Goal: Task Accomplishment & Management: Complete application form

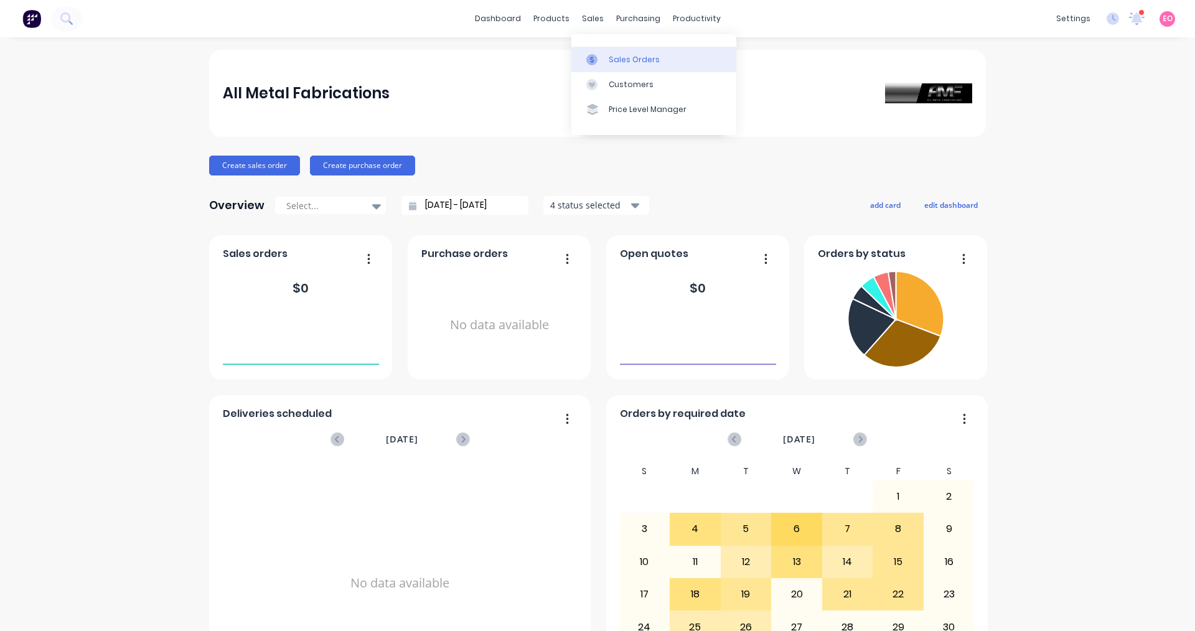
click at [636, 60] on div "Sales Orders" at bounding box center [634, 59] width 51 height 11
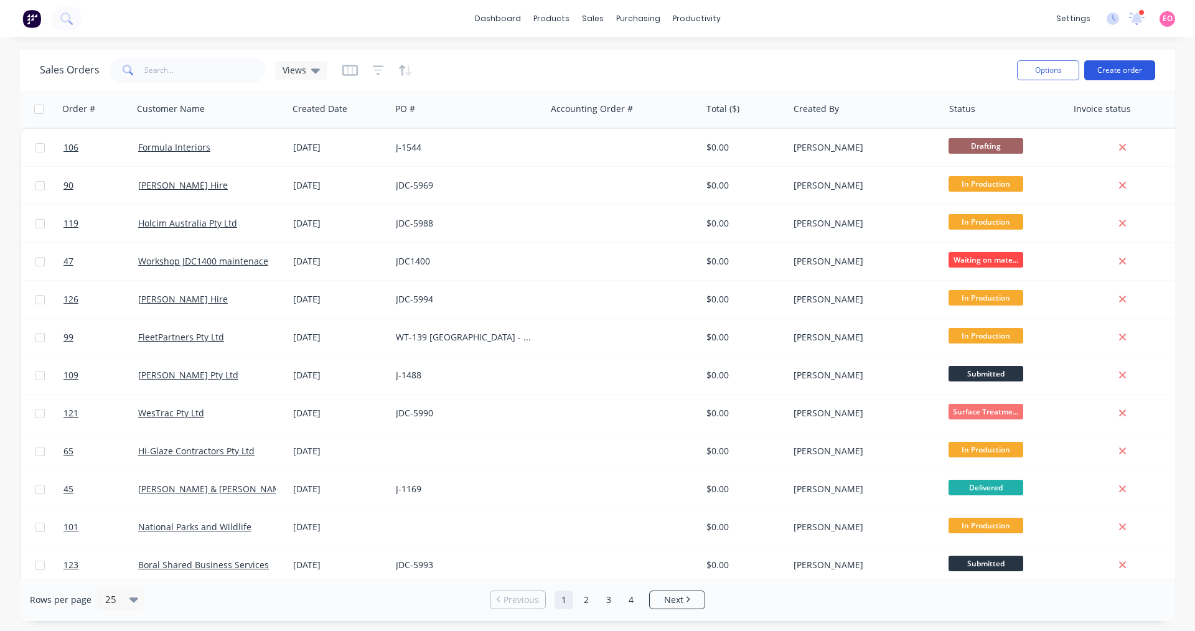
click at [1102, 71] on button "Create order" at bounding box center [1119, 70] width 71 height 20
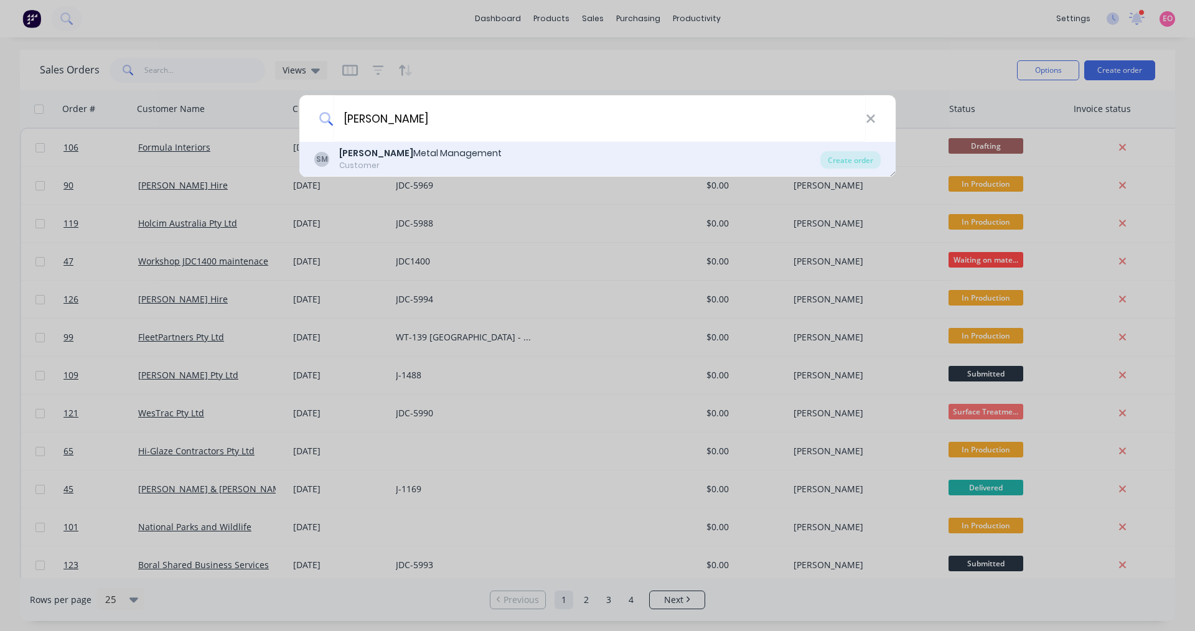
type input "[PERSON_NAME]"
click at [441, 159] on div "[PERSON_NAME] Metal Management" at bounding box center [420, 153] width 162 height 13
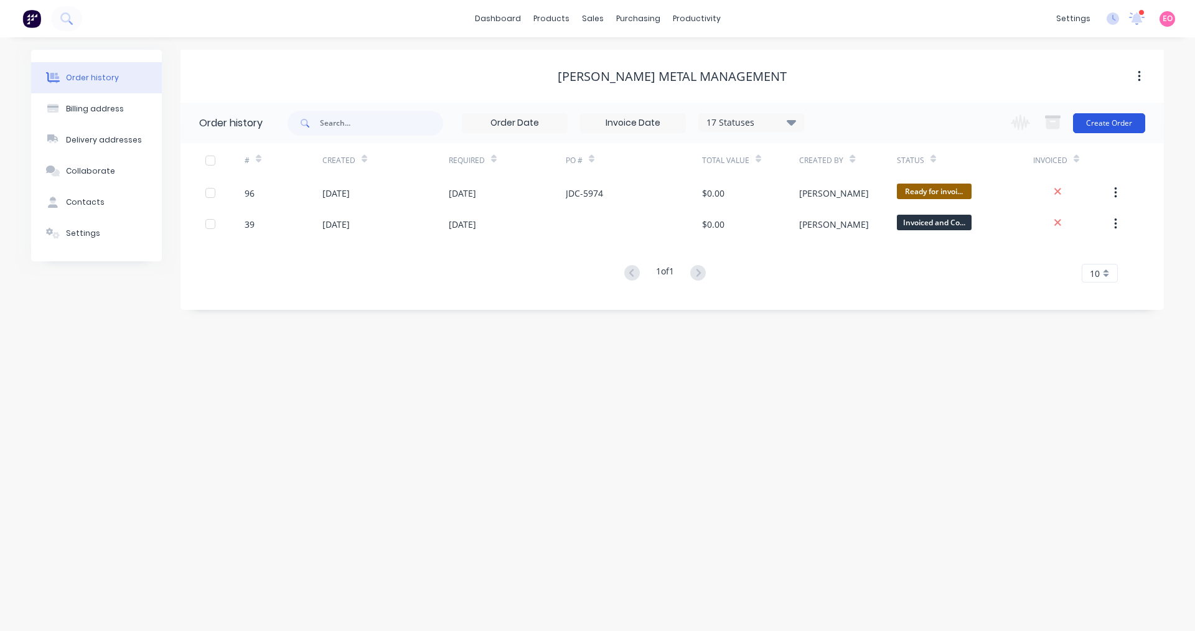
click at [1105, 125] on button "Create Order" at bounding box center [1109, 123] width 72 height 20
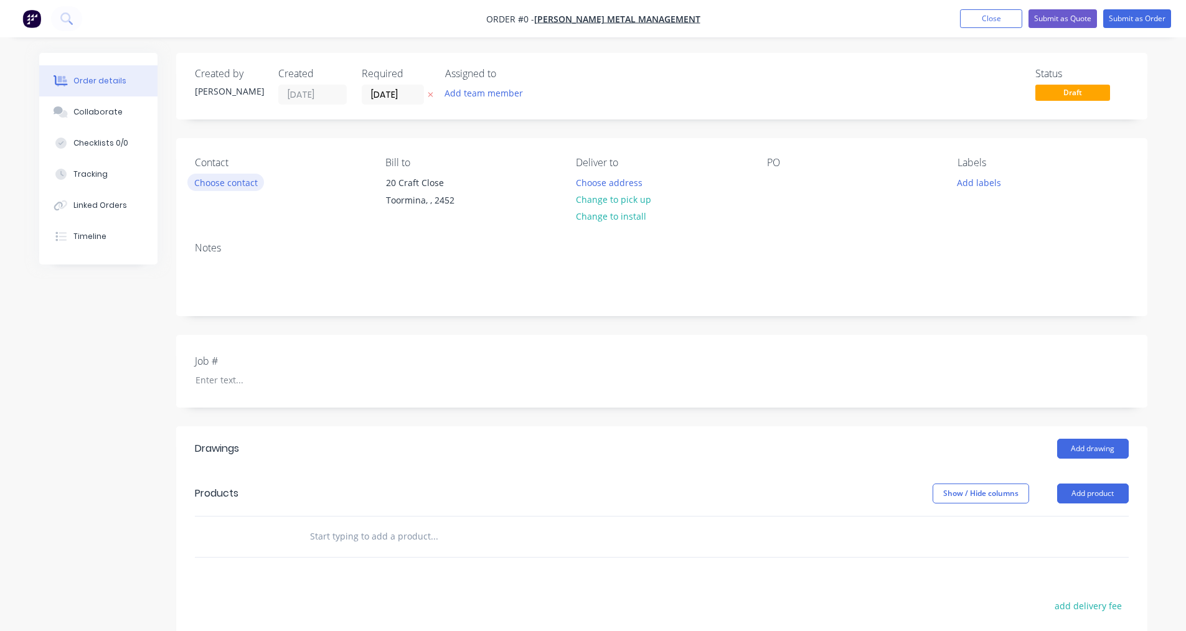
click at [250, 178] on button "Choose contact" at bounding box center [225, 182] width 77 height 17
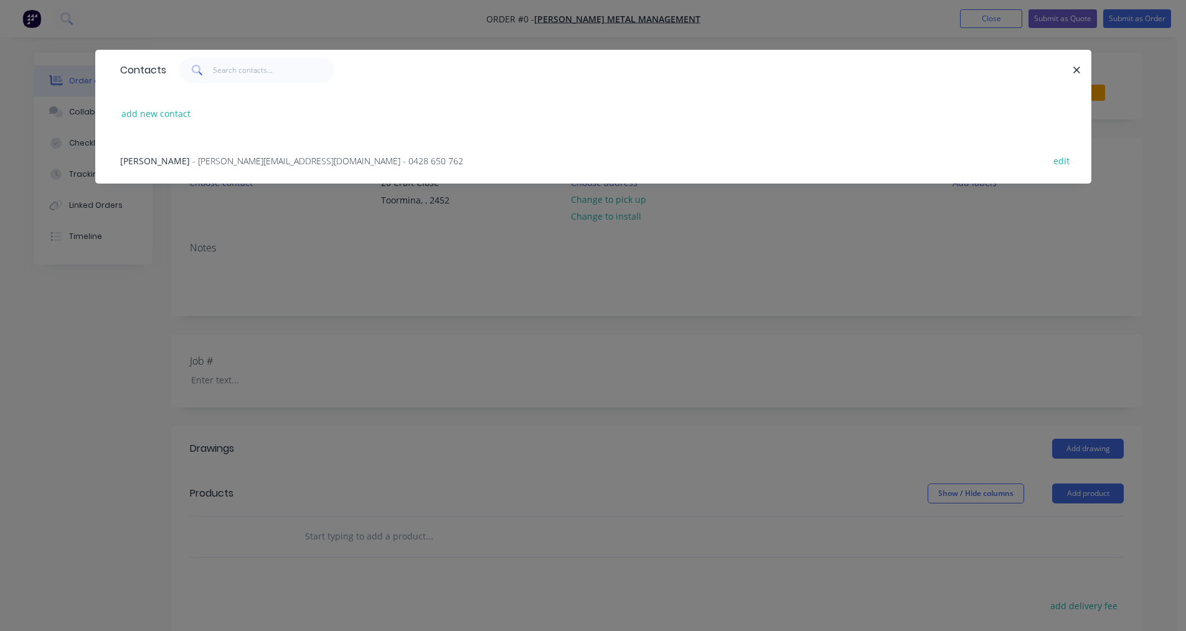
click at [192, 161] on span "- [PERSON_NAME][EMAIL_ADDRESS][DOMAIN_NAME] - 0428 650 762" at bounding box center [327, 161] width 271 height 12
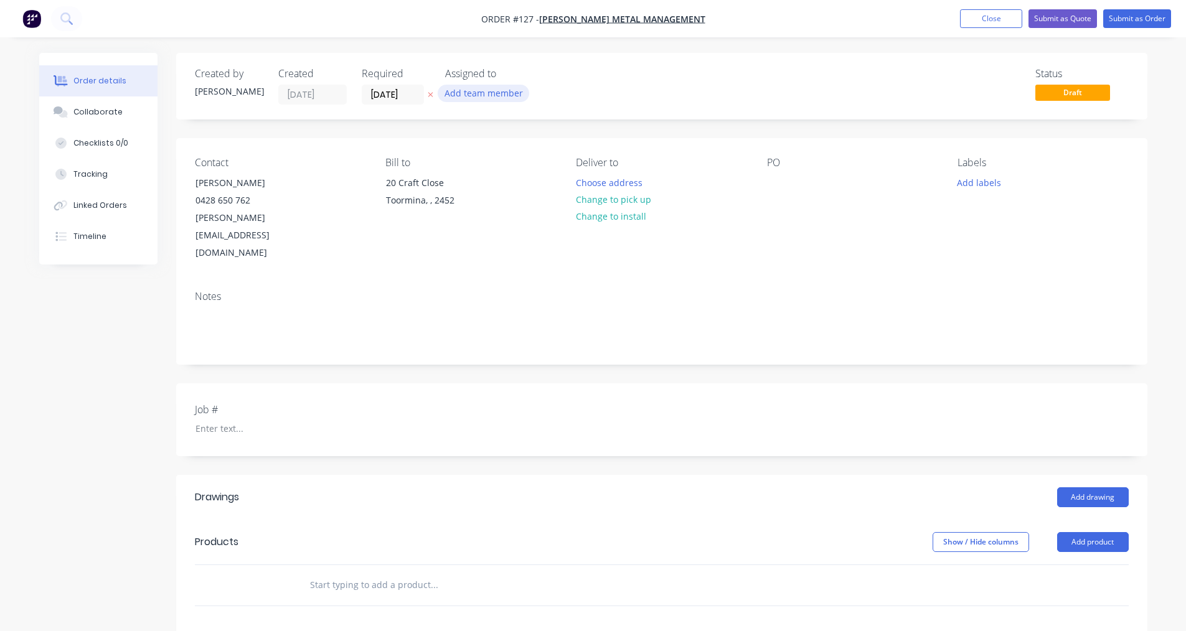
click at [474, 94] on button "Add team member" at bounding box center [483, 93] width 91 height 17
type input "ro"
click at [504, 185] on div "[PERSON_NAME]" at bounding box center [545, 187] width 124 height 13
click at [754, 102] on div "Status Draft" at bounding box center [849, 86] width 559 height 37
click at [228, 420] on div at bounding box center [263, 429] width 156 height 18
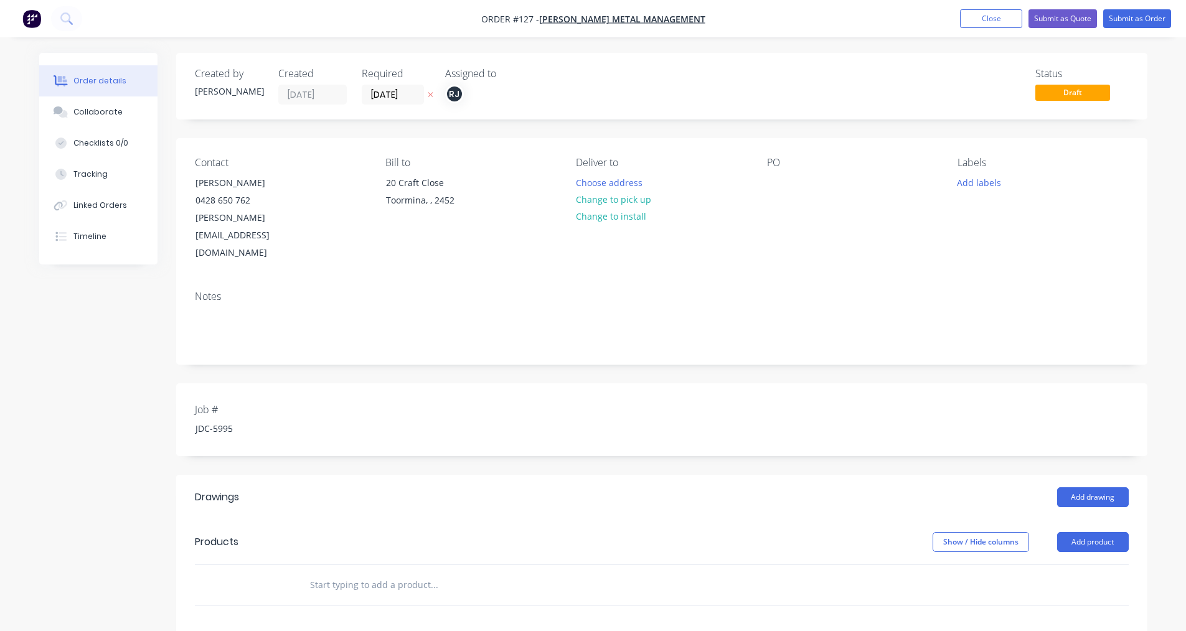
click at [764, 177] on div "Contact [PERSON_NAME] [PHONE_NUMBER] [PERSON_NAME][EMAIL_ADDRESS][DOMAIN_NAME] …" at bounding box center [661, 209] width 971 height 143
click at [769, 179] on div at bounding box center [777, 183] width 20 height 18
click at [787, 182] on div "JDC5995" at bounding box center [794, 183] width 54 height 18
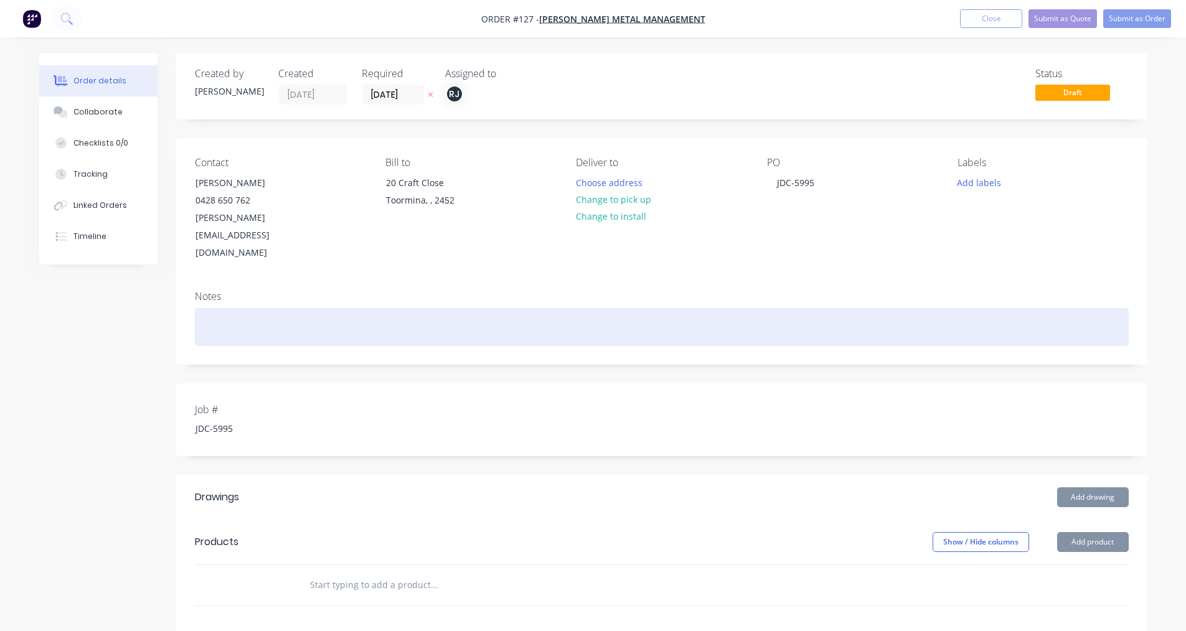
click at [209, 308] on div at bounding box center [662, 327] width 934 height 38
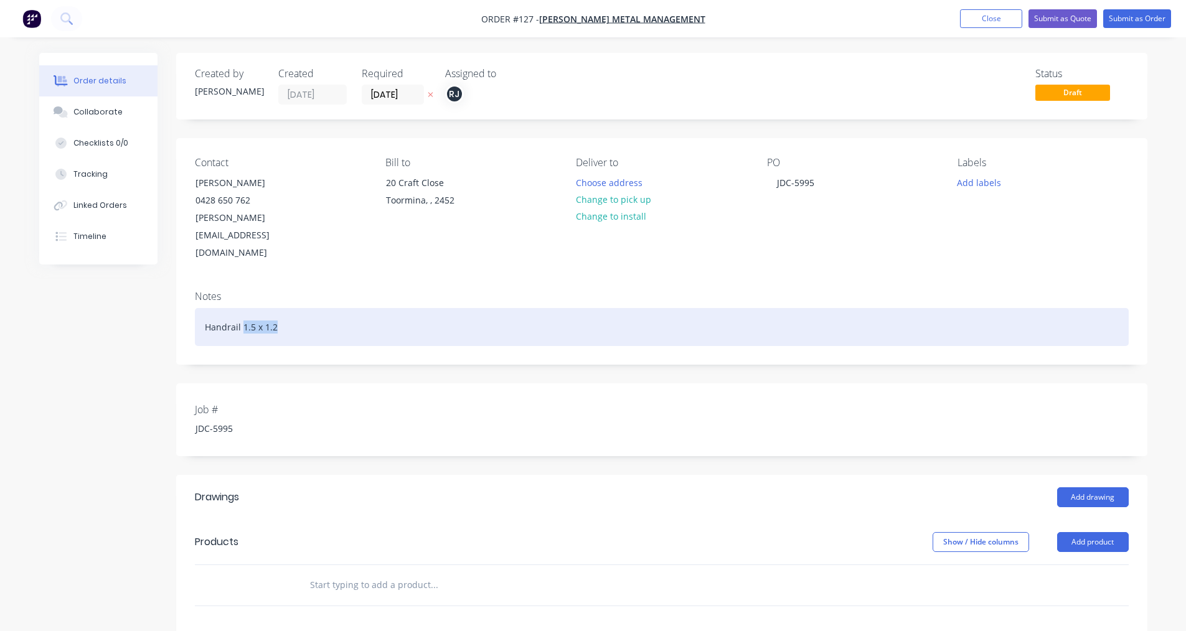
drag, startPoint x: 297, startPoint y: 294, endPoint x: 242, endPoint y: 301, distance: 55.7
click at [242, 308] on div "Handrail 1.5 x 1.2" at bounding box center [662, 327] width 934 height 38
click at [256, 308] on div "Handrail (PO4500162576)" at bounding box center [662, 327] width 934 height 38
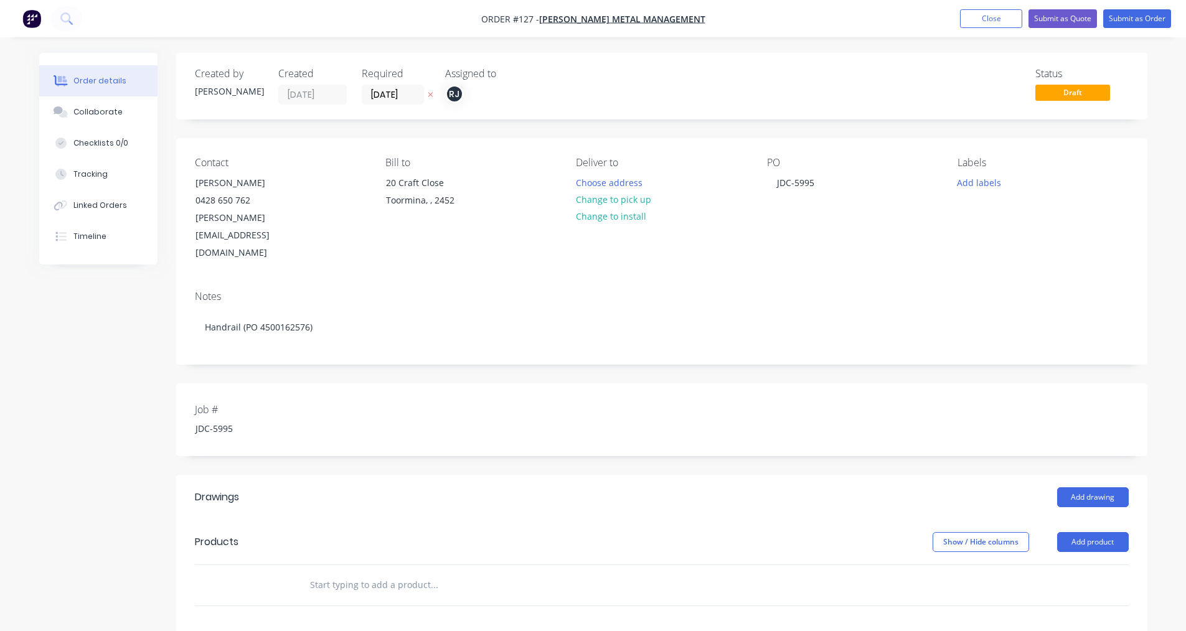
click at [378, 573] on input "text" at bounding box center [433, 585] width 249 height 25
type input "Fabricate Handrail"
click at [454, 612] on button "Add Fabricate Handrail to order" at bounding box center [500, 632] width 373 height 40
click at [1132, 16] on button "Submit as Order" at bounding box center [1137, 18] width 68 height 19
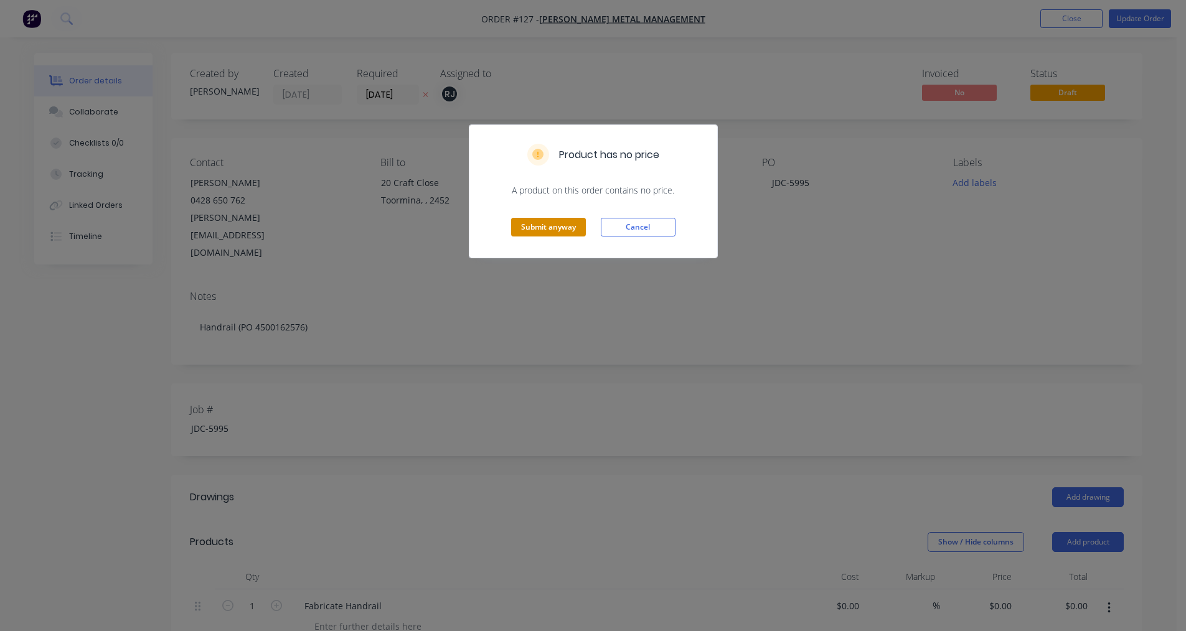
click at [571, 227] on button "Submit anyway" at bounding box center [548, 227] width 75 height 19
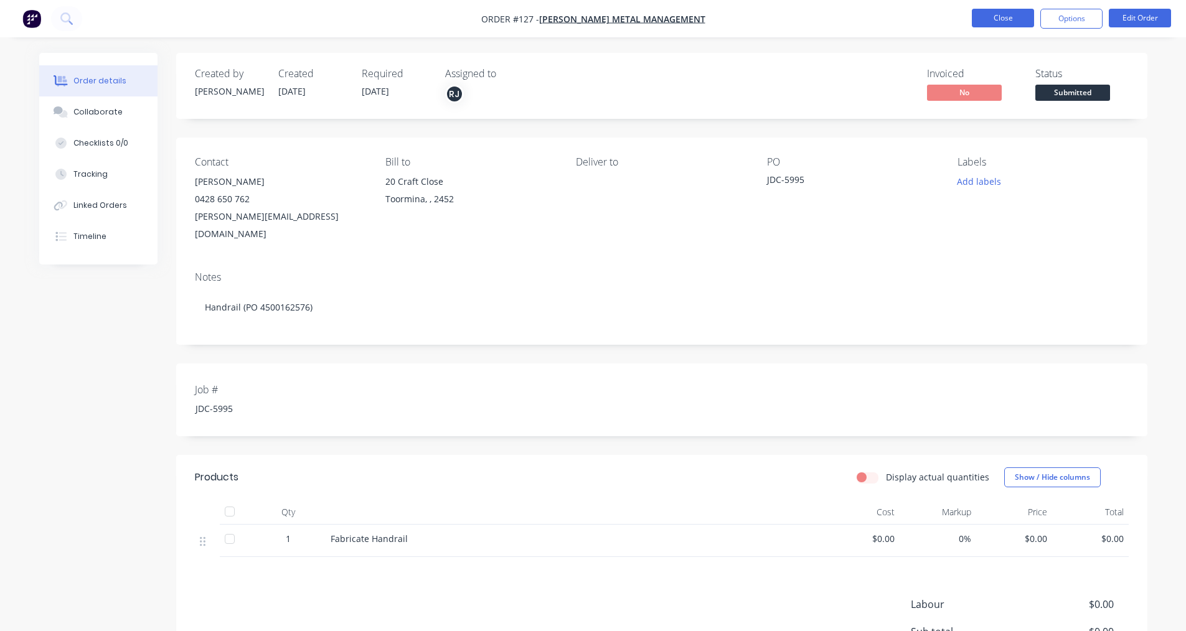
click at [1006, 22] on button "Close" at bounding box center [1003, 18] width 62 height 19
